Goal: Transaction & Acquisition: Book appointment/travel/reservation

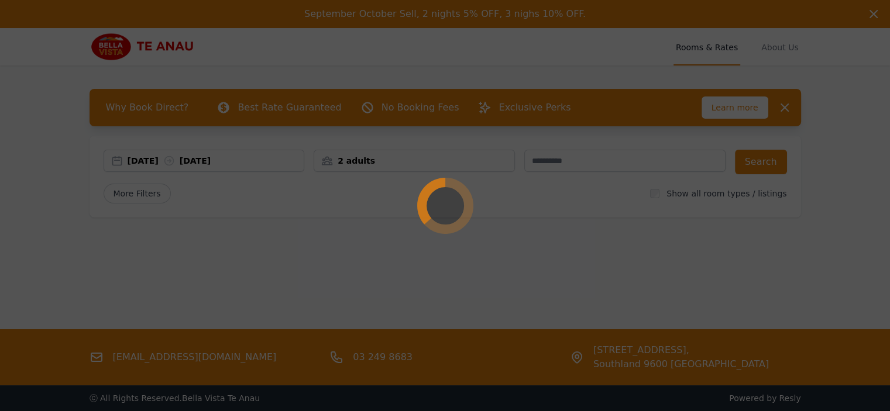
click at [157, 163] on div at bounding box center [445, 205] width 890 height 411
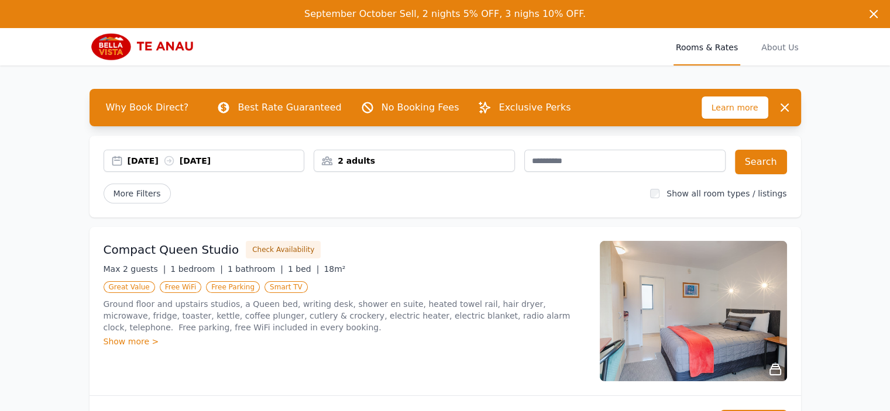
click at [161, 159] on div "[DATE] [DATE]" at bounding box center [216, 161] width 177 height 12
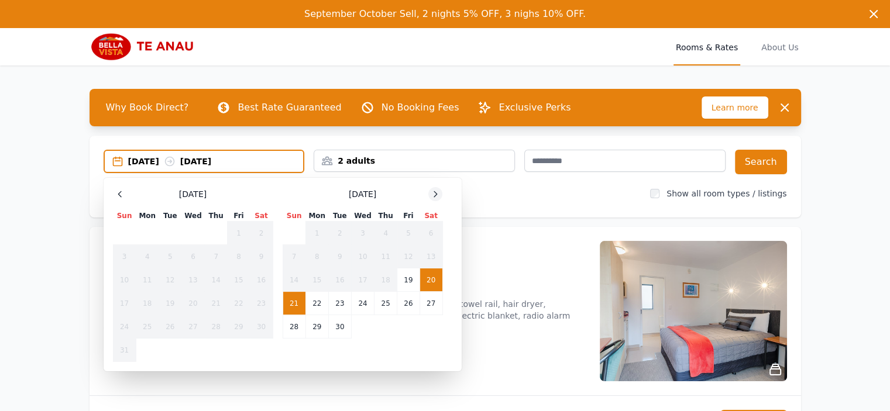
click at [432, 192] on icon at bounding box center [435, 194] width 9 height 9
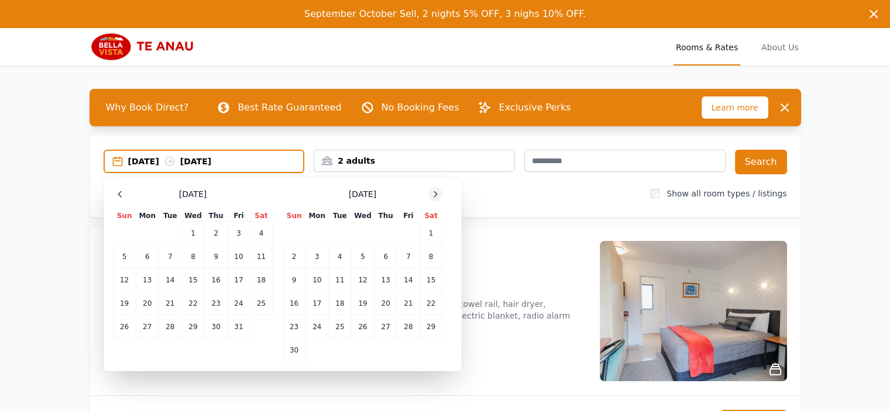
click at [432, 192] on icon at bounding box center [435, 194] width 9 height 9
click at [346, 327] on td "30" at bounding box center [339, 326] width 23 height 23
click at [430, 193] on div at bounding box center [435, 194] width 14 height 14
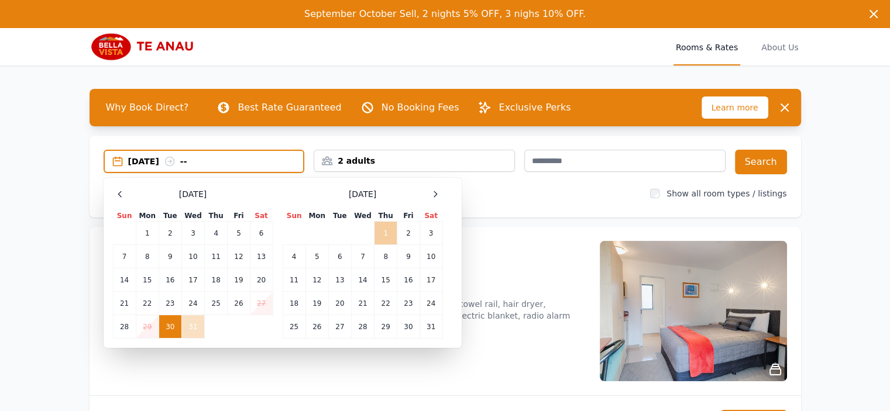
click at [377, 230] on td "1" at bounding box center [385, 233] width 23 height 23
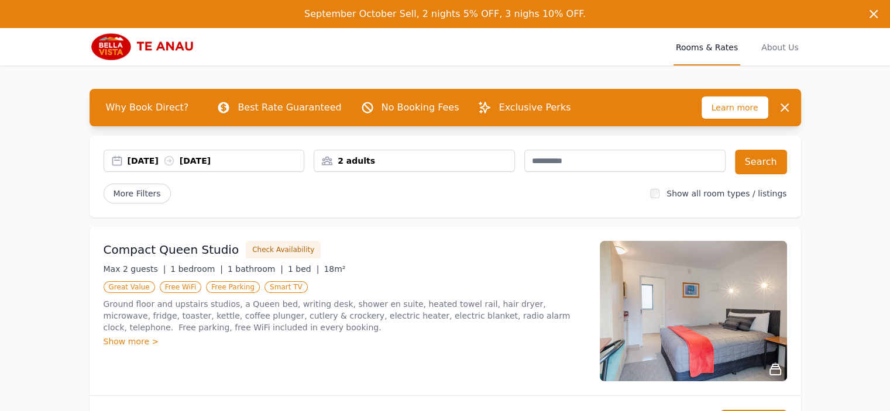
click at [401, 159] on div "2 adults" at bounding box center [414, 161] width 200 height 12
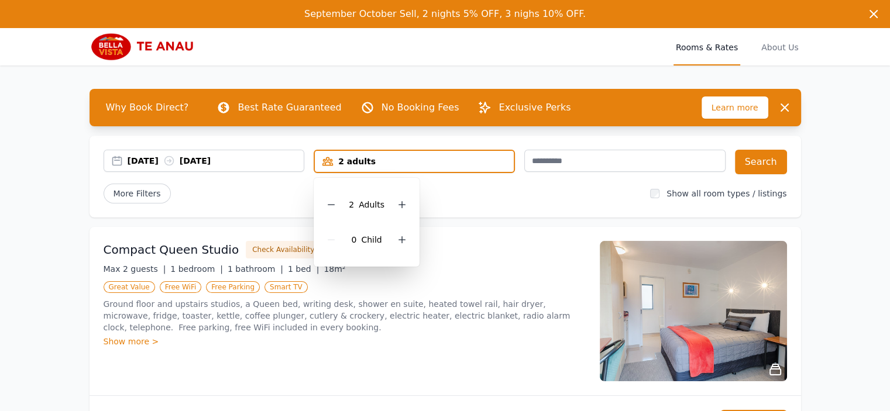
click at [706, 201] on div "More Filters Show all room types / listings" at bounding box center [445, 194] width 683 height 20
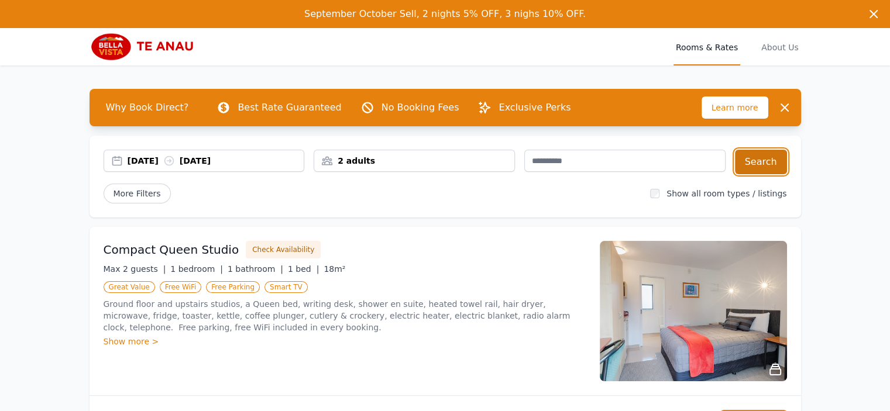
click at [770, 170] on button "Search" at bounding box center [761, 162] width 52 height 25
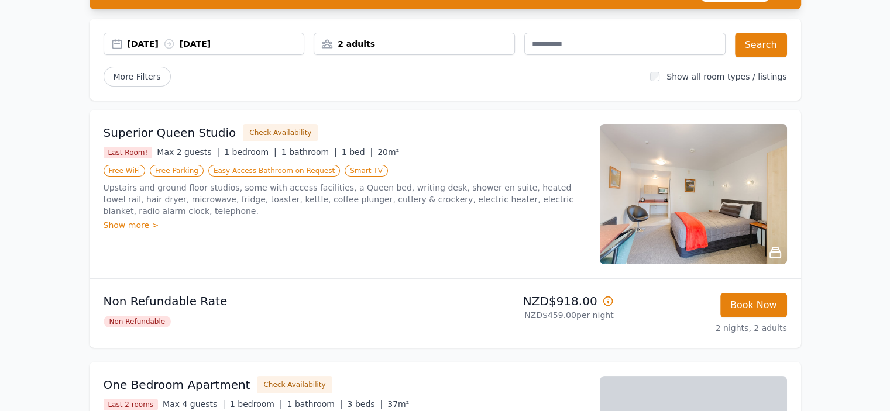
scroll to position [175, 0]
